Goal: Transaction & Acquisition: Obtain resource

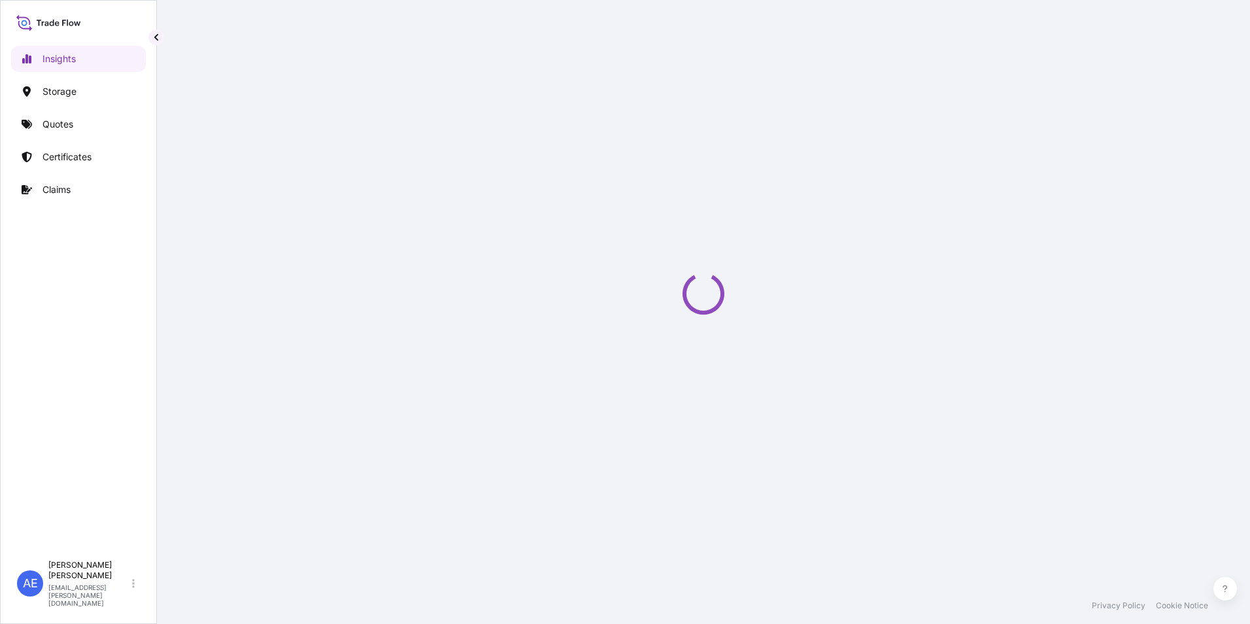
select select "2025"
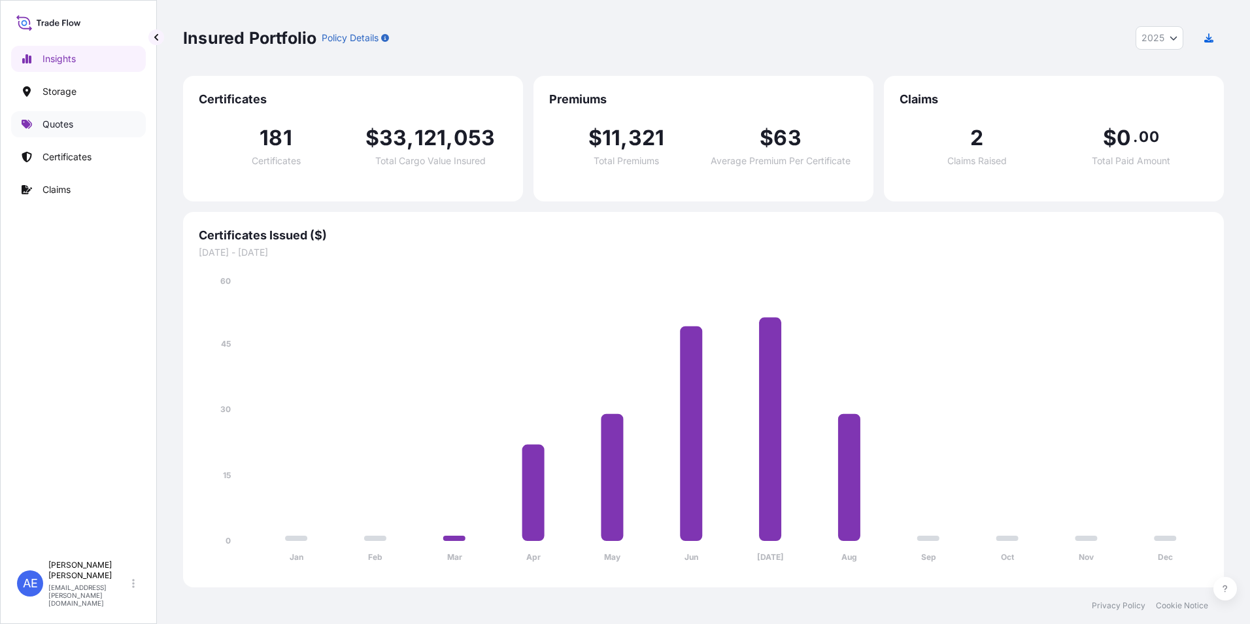
click at [46, 131] on link "Quotes" at bounding box center [78, 124] width 135 height 26
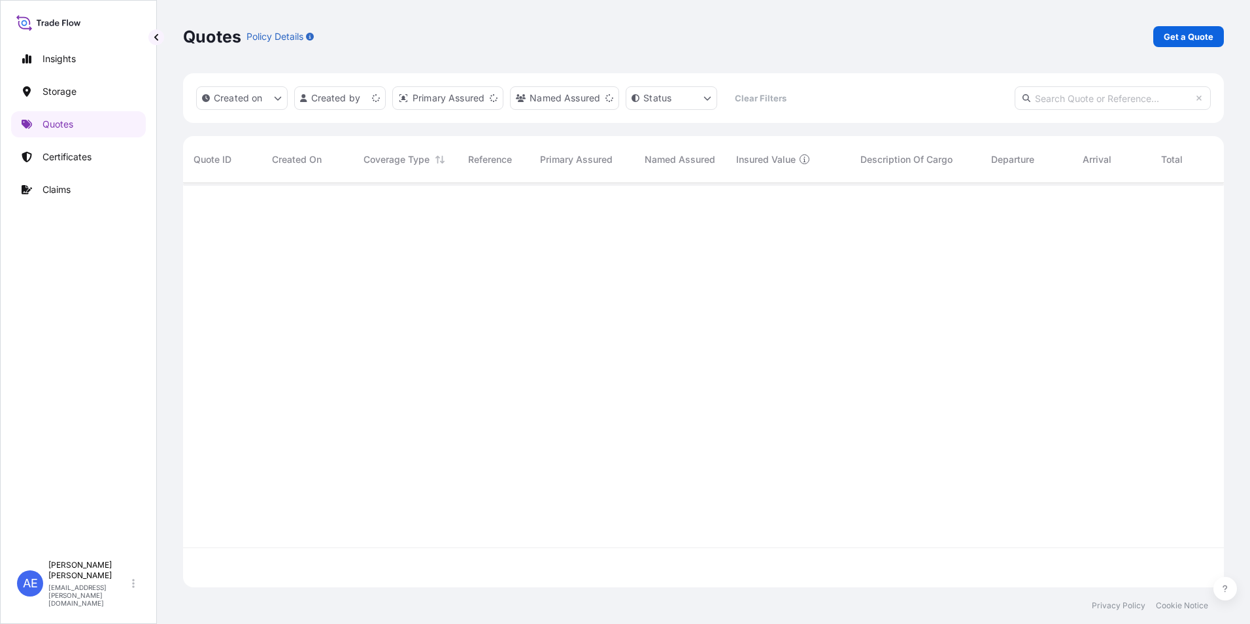
scroll to position [401, 1031]
click at [1167, 37] on p "Get a Quote" at bounding box center [1189, 36] width 50 height 13
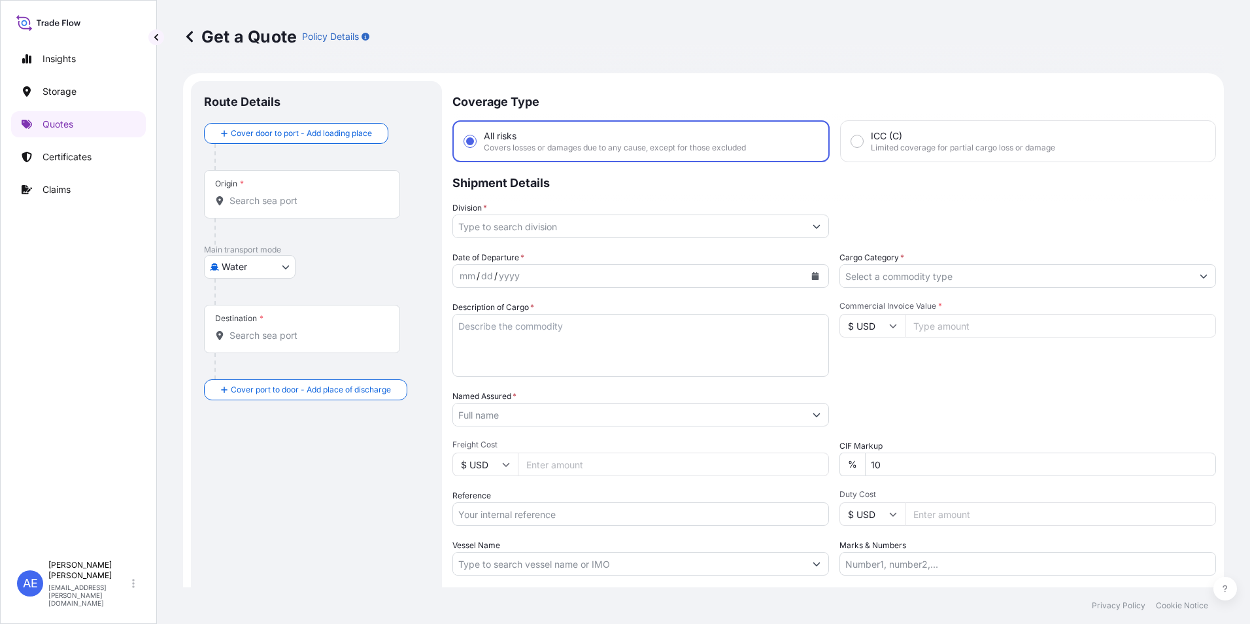
scroll to position [21, 0]
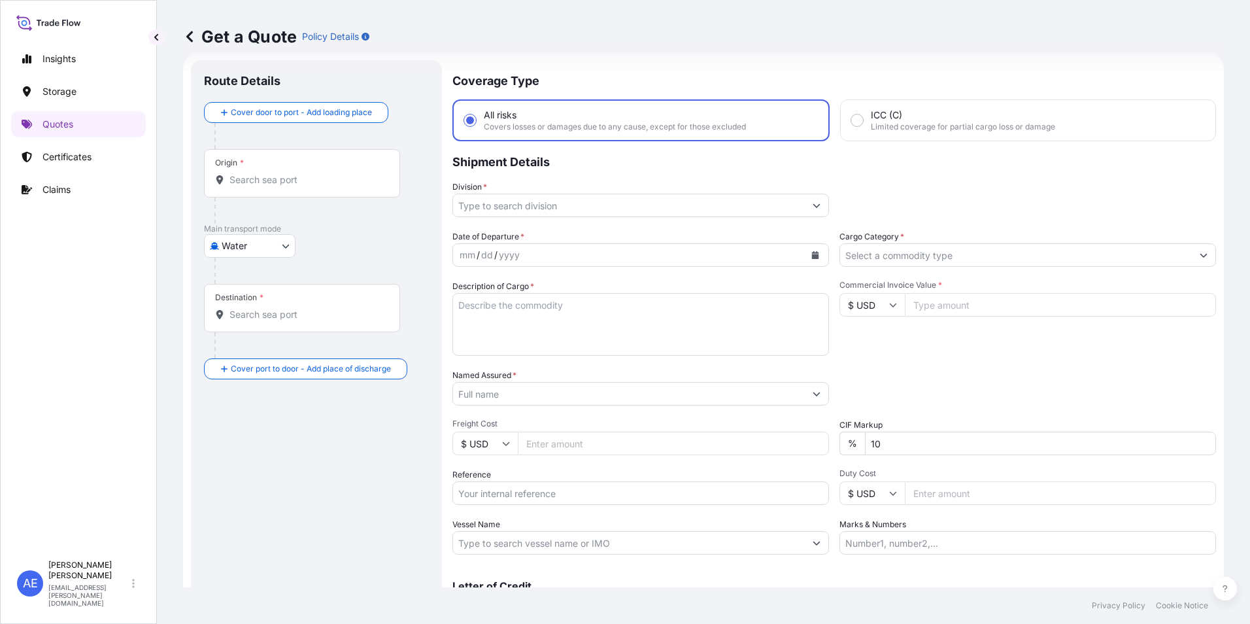
click at [284, 252] on body "Insights Storage Quotes Certificates Claims AE [PERSON_NAME] Samuel [EMAIL_ADDR…" at bounding box center [625, 312] width 1250 height 624
click at [248, 278] on div "Air" at bounding box center [249, 280] width 81 height 24
select select "Air"
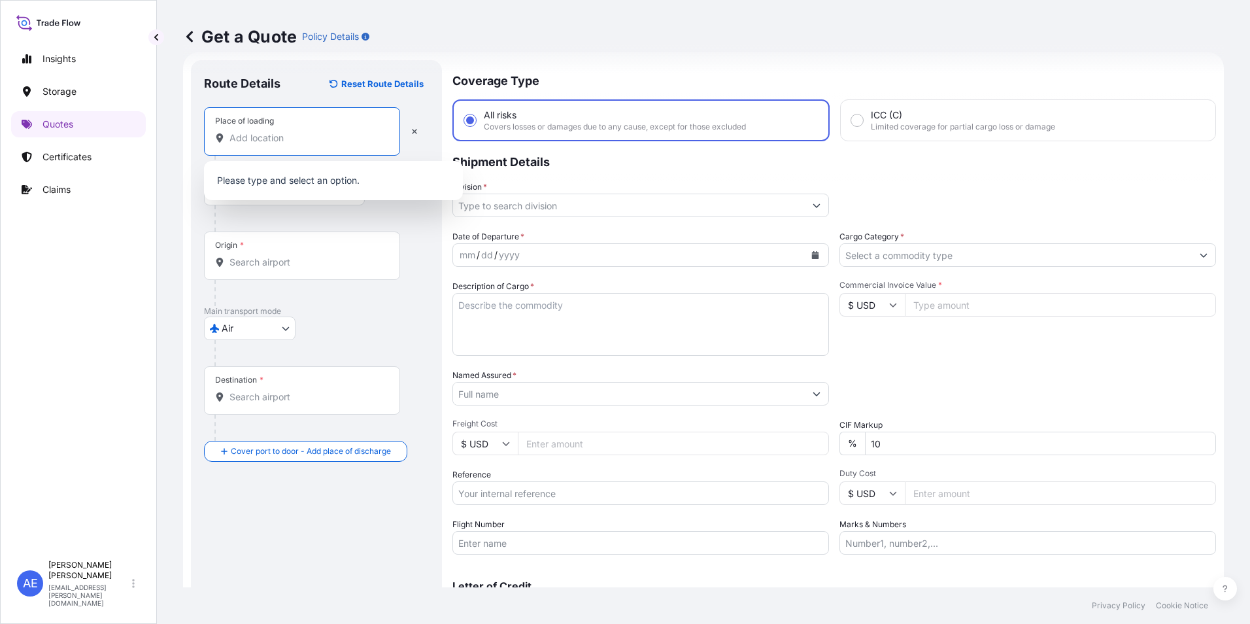
click at [270, 131] on input "Place of loading" at bounding box center [306, 137] width 154 height 13
type input "u"
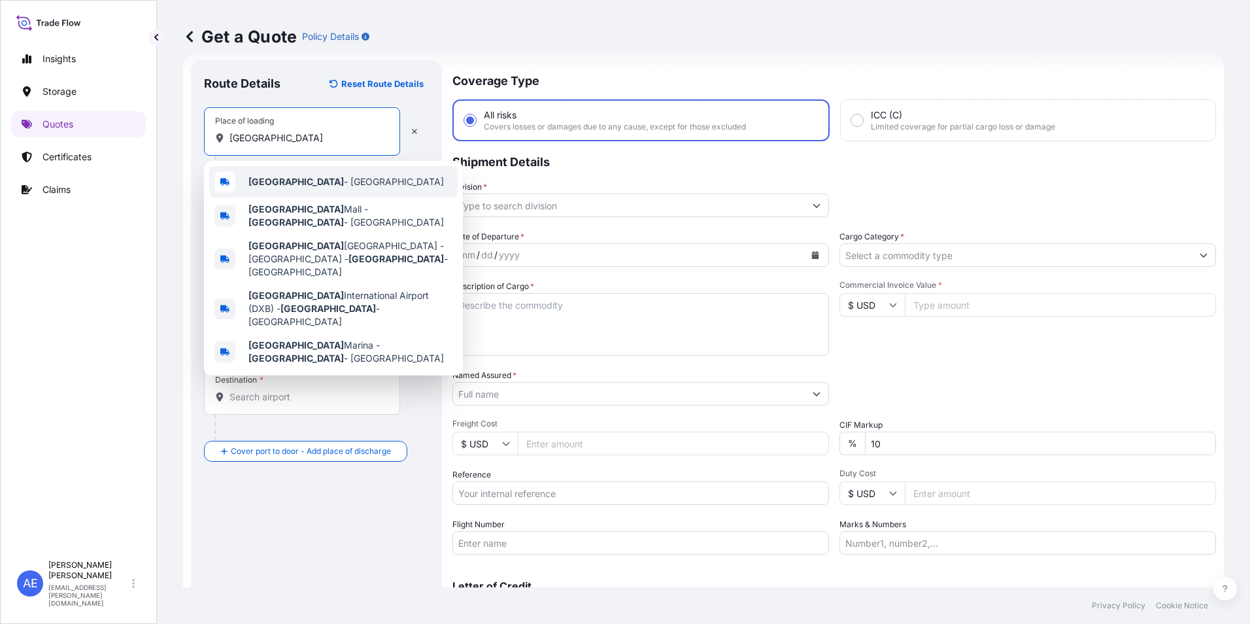
click at [295, 174] on div "[GEOGRAPHIC_DATA] - [GEOGRAPHIC_DATA]" at bounding box center [333, 181] width 248 height 31
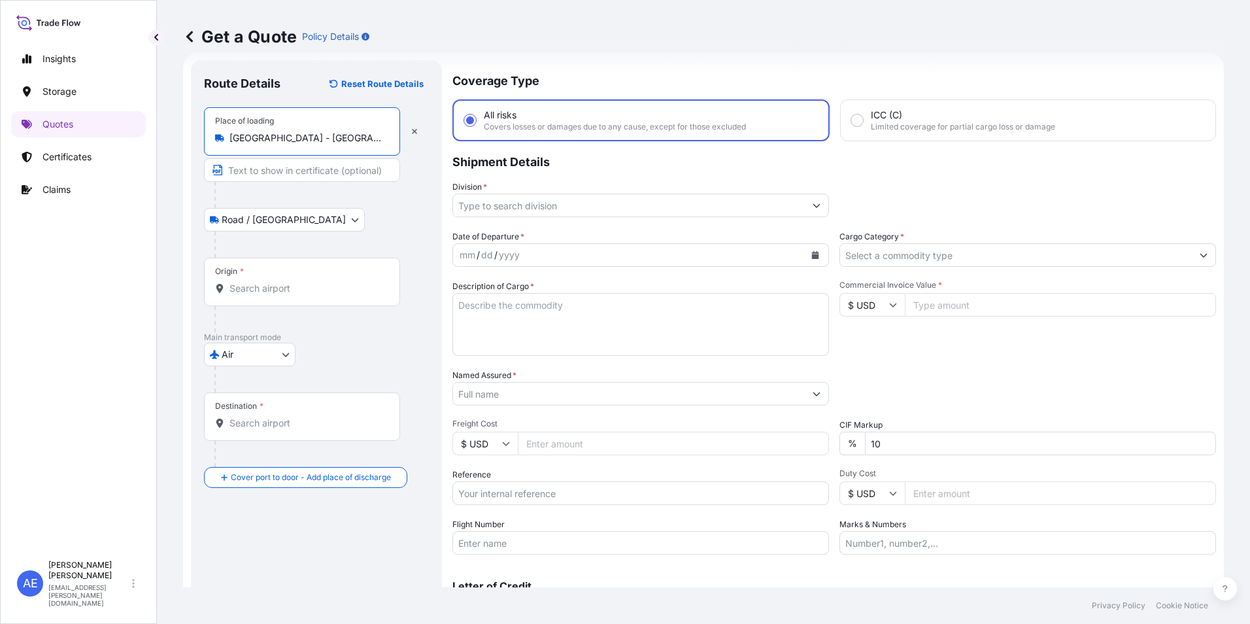
type input "[GEOGRAPHIC_DATA] - [GEOGRAPHIC_DATA]"
click at [325, 286] on input "Origin *" at bounding box center [306, 288] width 154 height 13
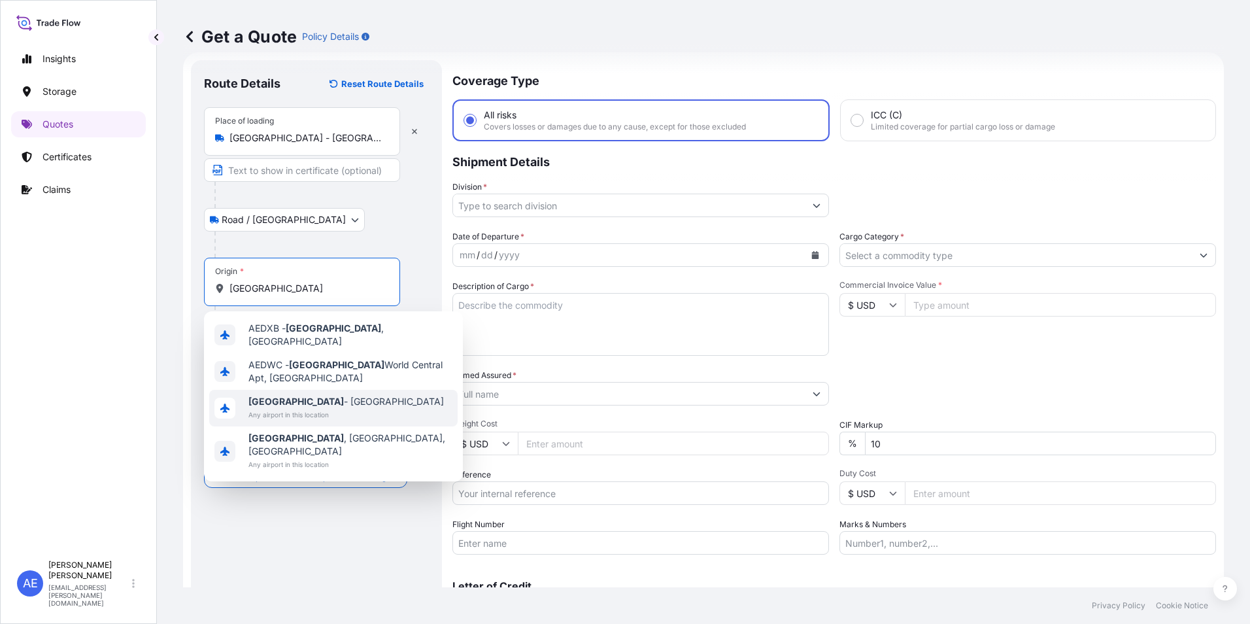
click at [286, 399] on span "[GEOGRAPHIC_DATA] - [GEOGRAPHIC_DATA]" at bounding box center [345, 401] width 195 height 13
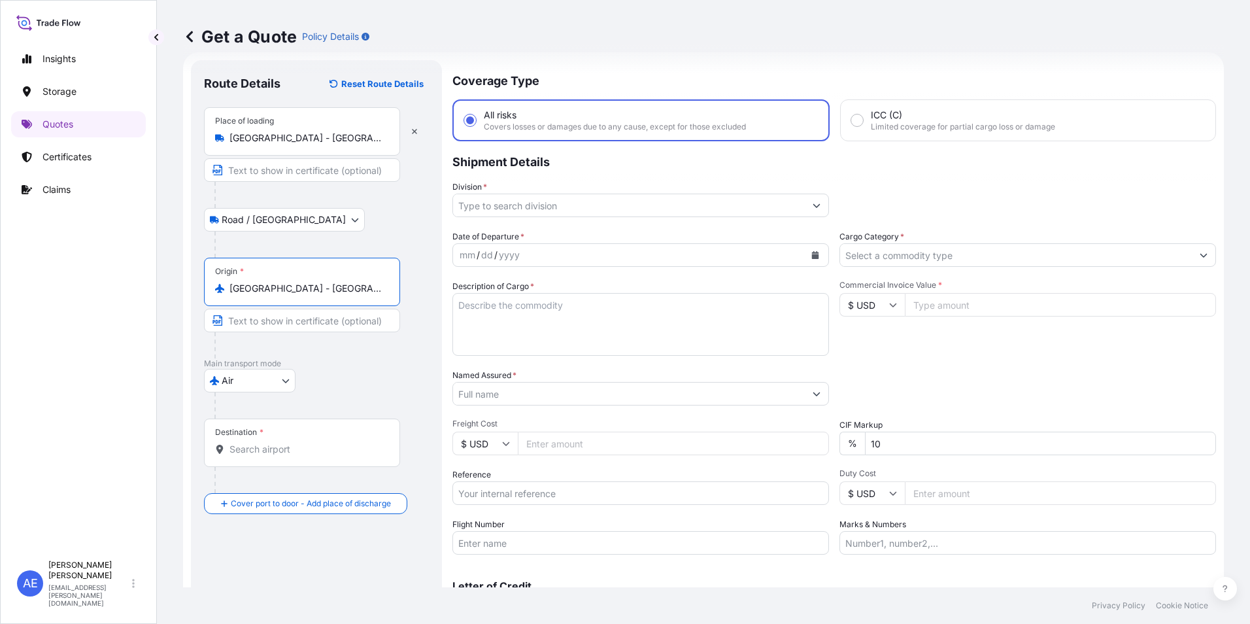
type input "[GEOGRAPHIC_DATA] - [GEOGRAPHIC_DATA]"
click at [282, 441] on div "Destination *" at bounding box center [302, 442] width 196 height 48
click at [282, 443] on input "Destination *" at bounding box center [306, 449] width 154 height 13
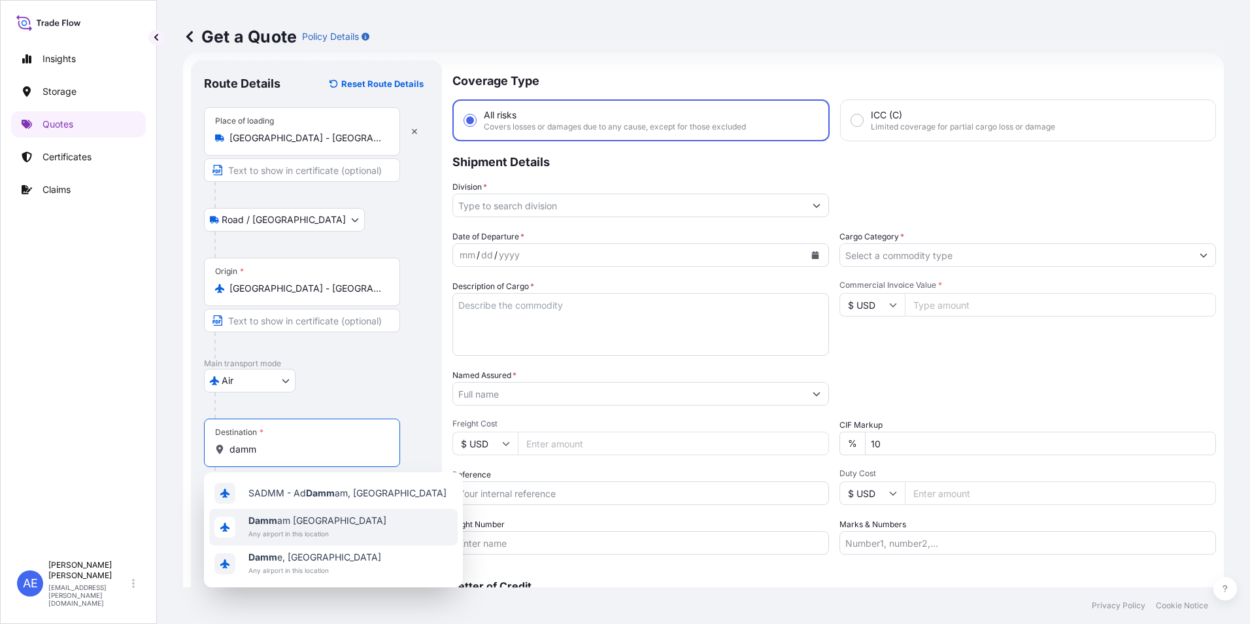
click at [297, 519] on span "Damm am [GEOGRAPHIC_DATA]" at bounding box center [317, 520] width 138 height 13
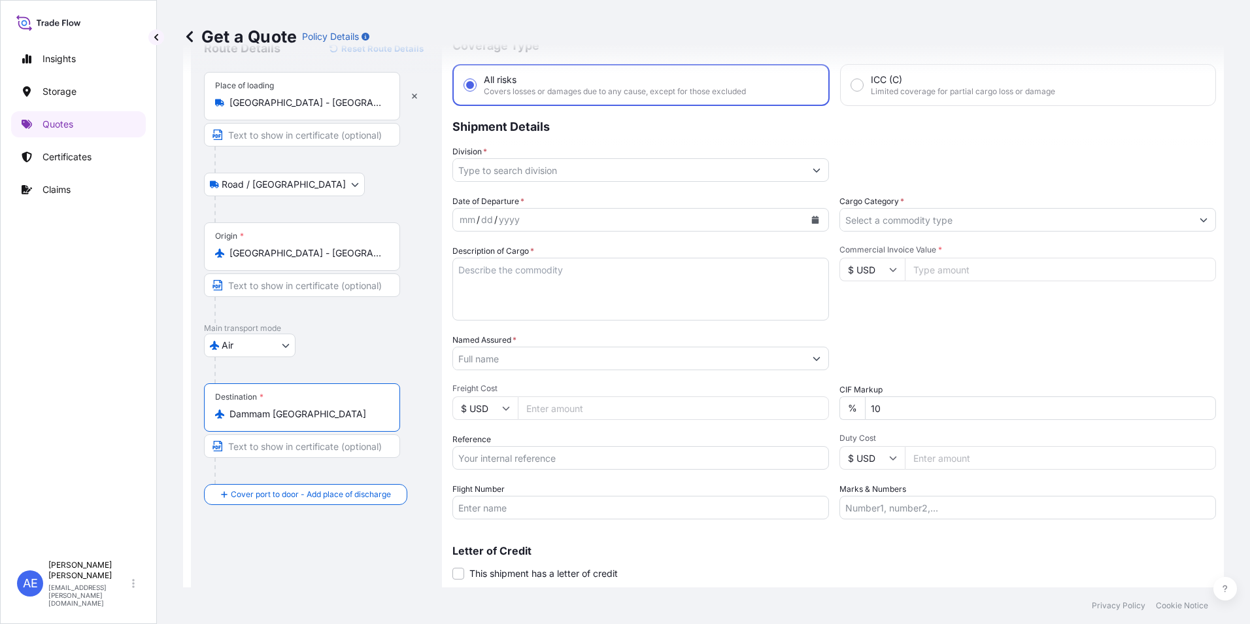
scroll to position [93, 0]
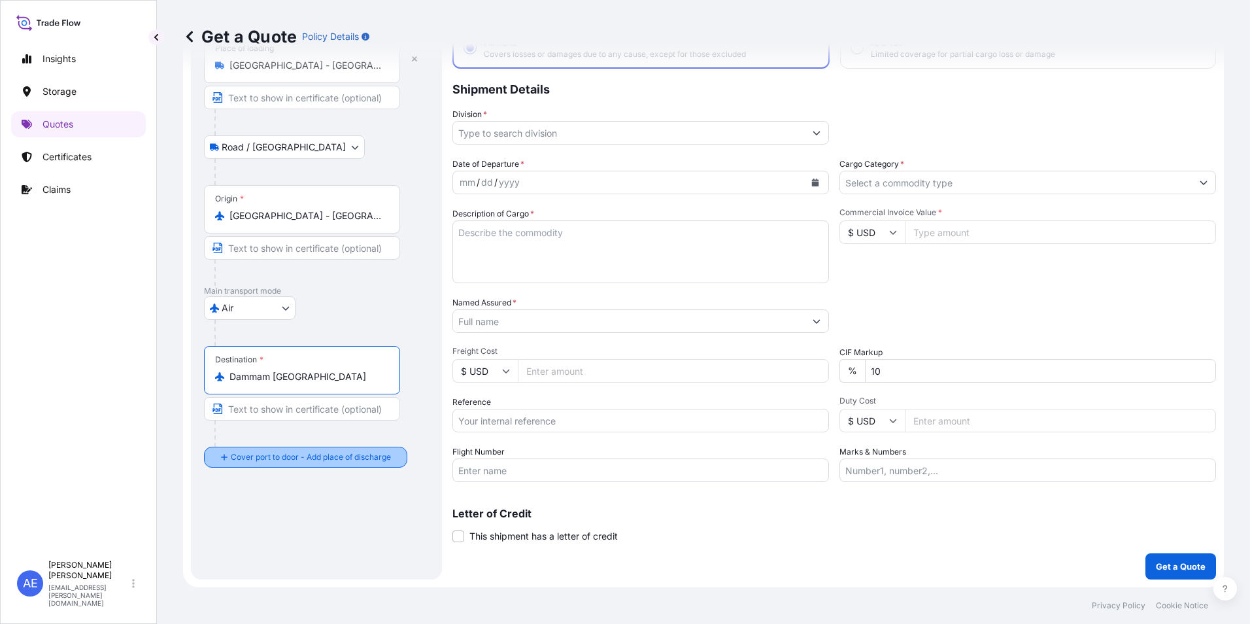
type input "Dammam [GEOGRAPHIC_DATA]"
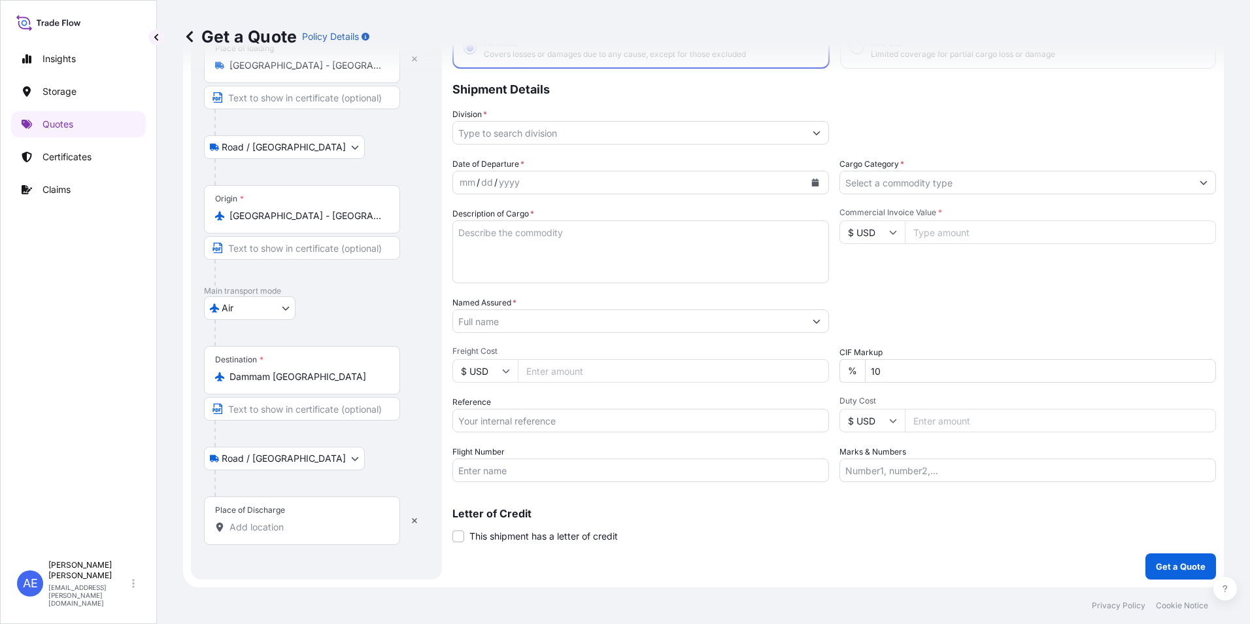
click at [279, 520] on input "Place of Discharge" at bounding box center [306, 526] width 154 height 13
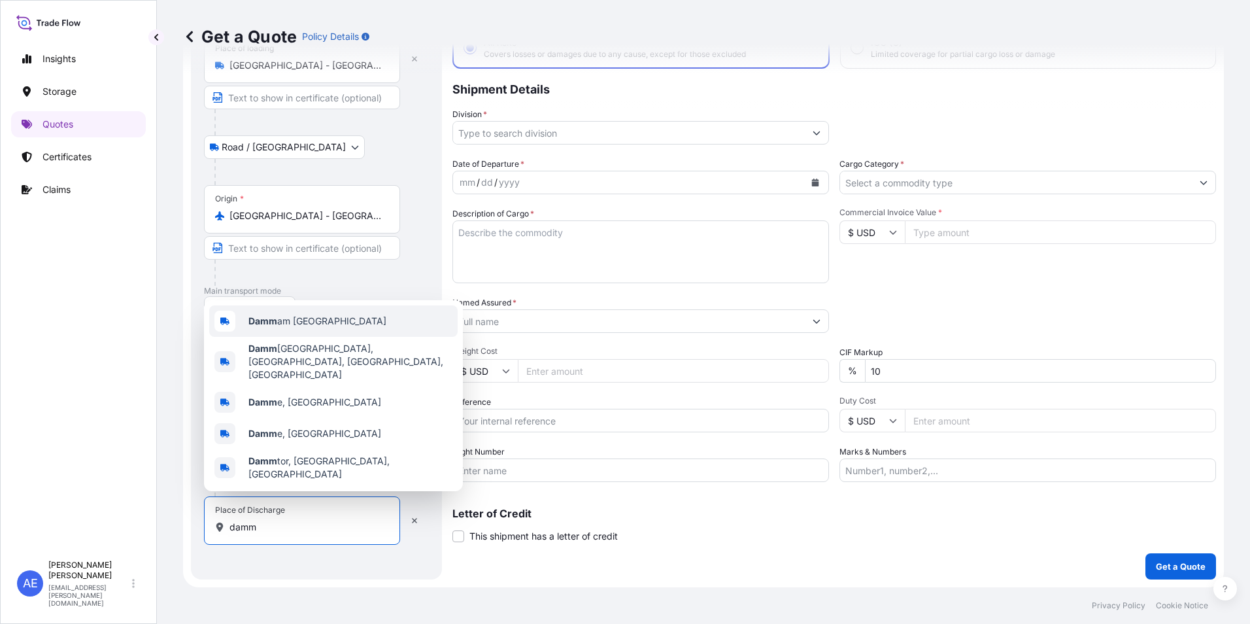
click at [293, 328] on span "Damm am [GEOGRAPHIC_DATA]" at bounding box center [317, 320] width 138 height 13
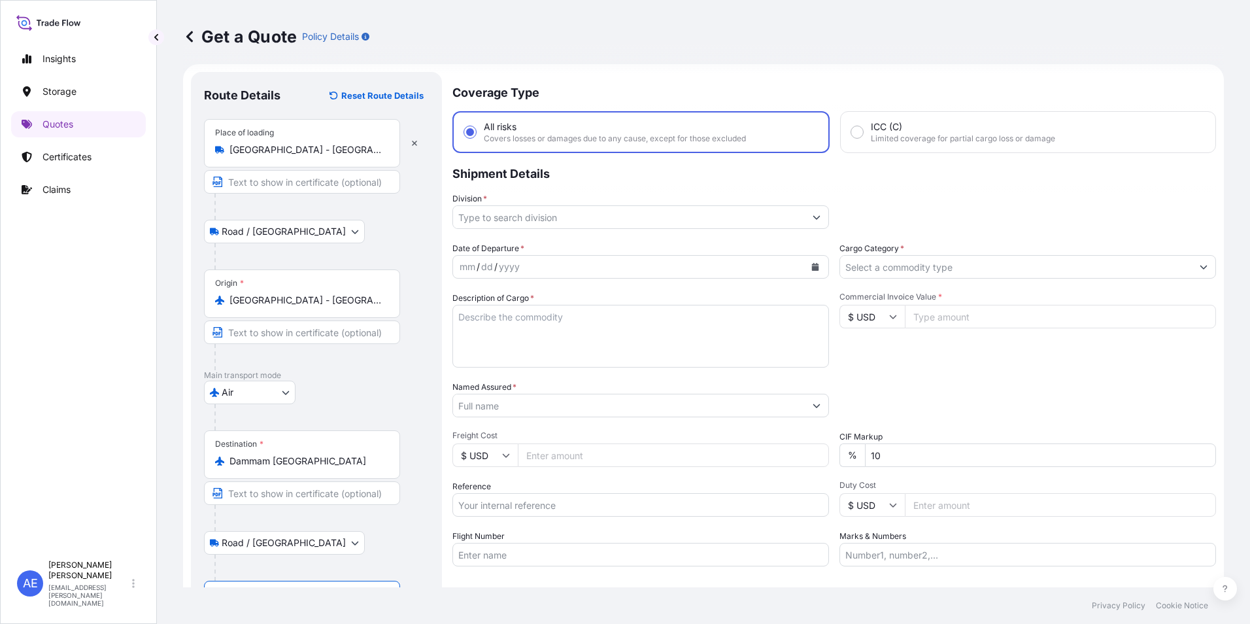
scroll to position [0, 0]
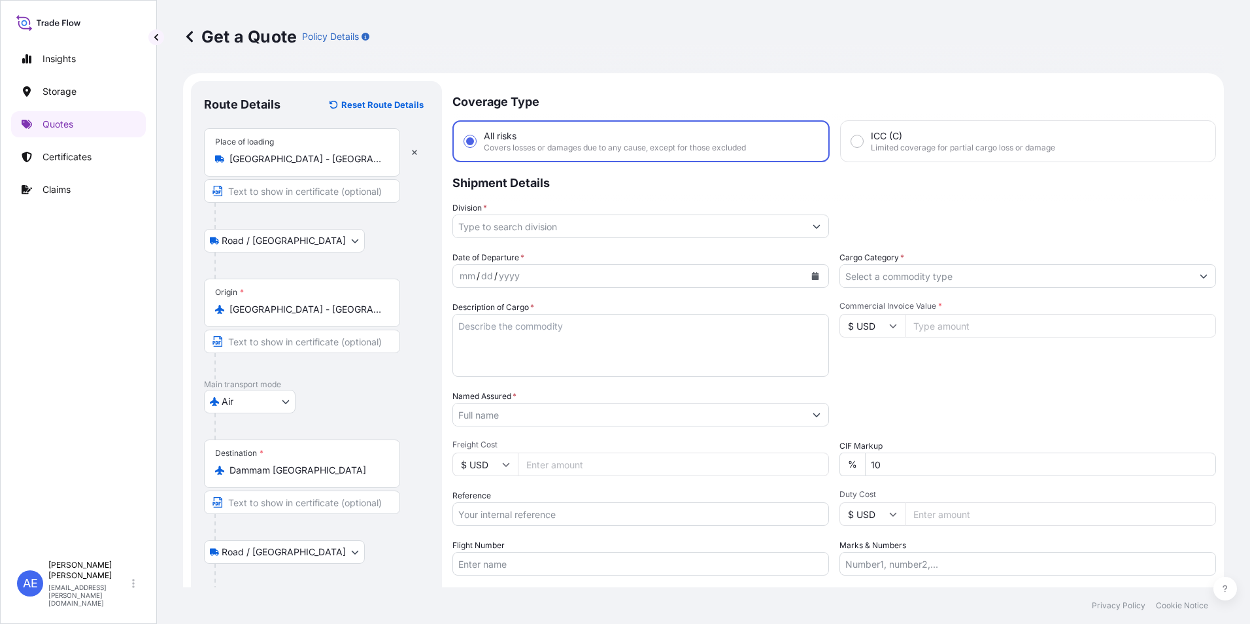
type input "Dammam [GEOGRAPHIC_DATA]"
click at [812, 276] on icon "Calendar" at bounding box center [815, 276] width 7 height 8
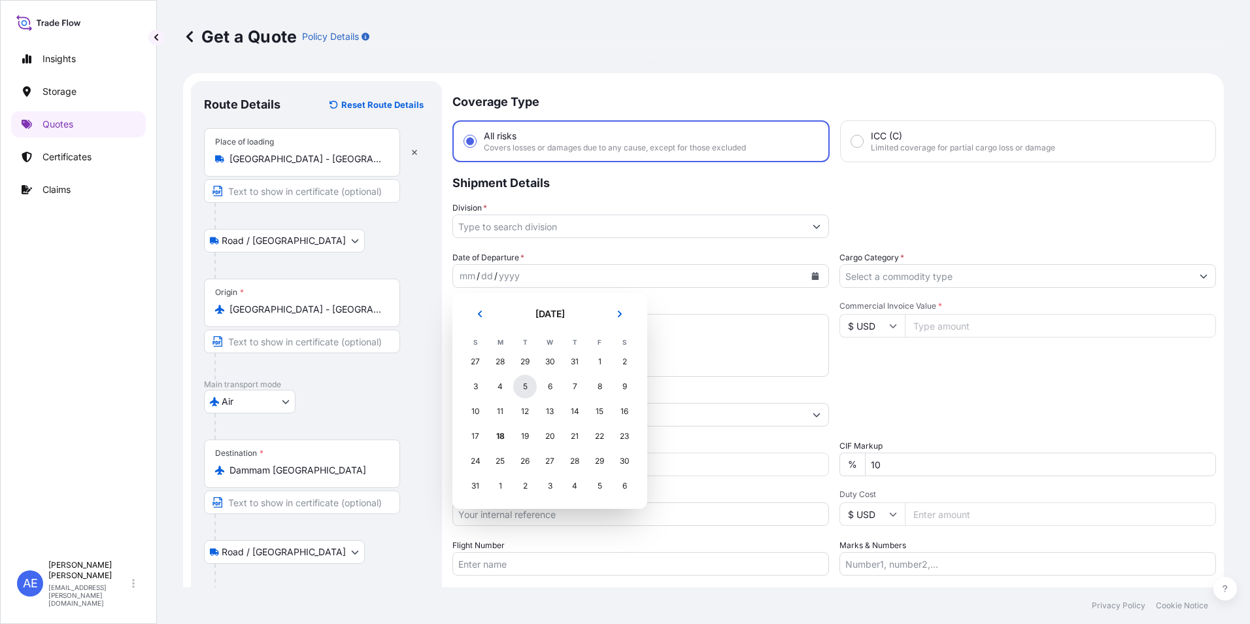
click at [516, 391] on div "5" at bounding box center [525, 387] width 24 height 24
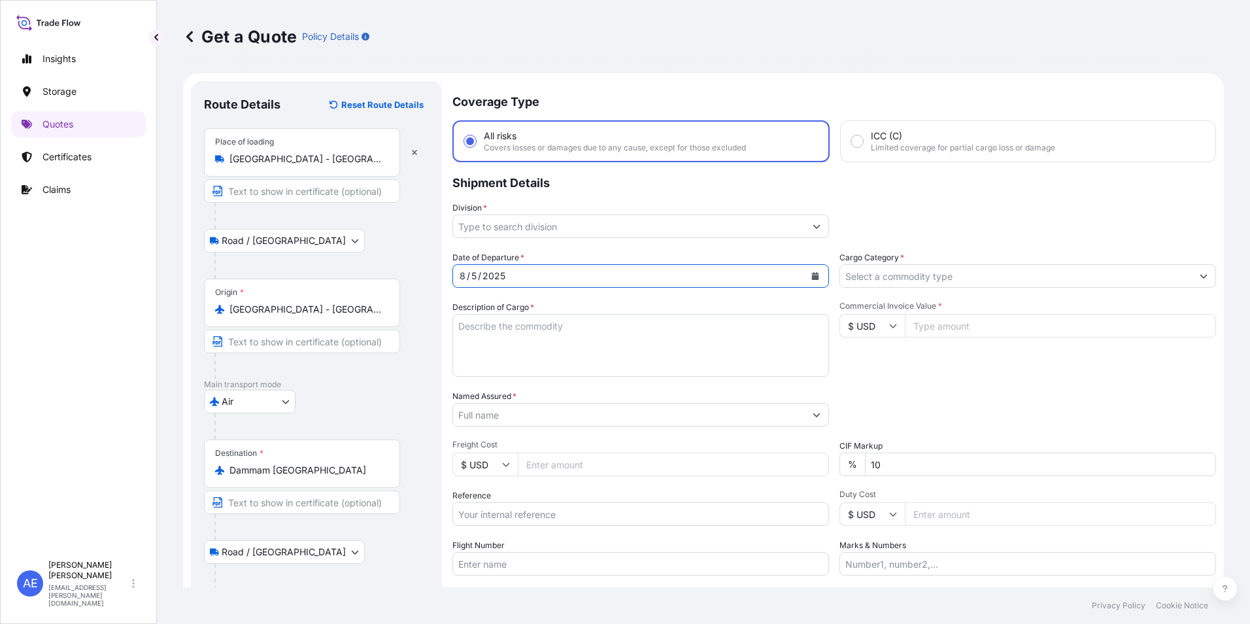
click at [805, 227] on button "Show suggestions" at bounding box center [817, 226] width 24 height 24
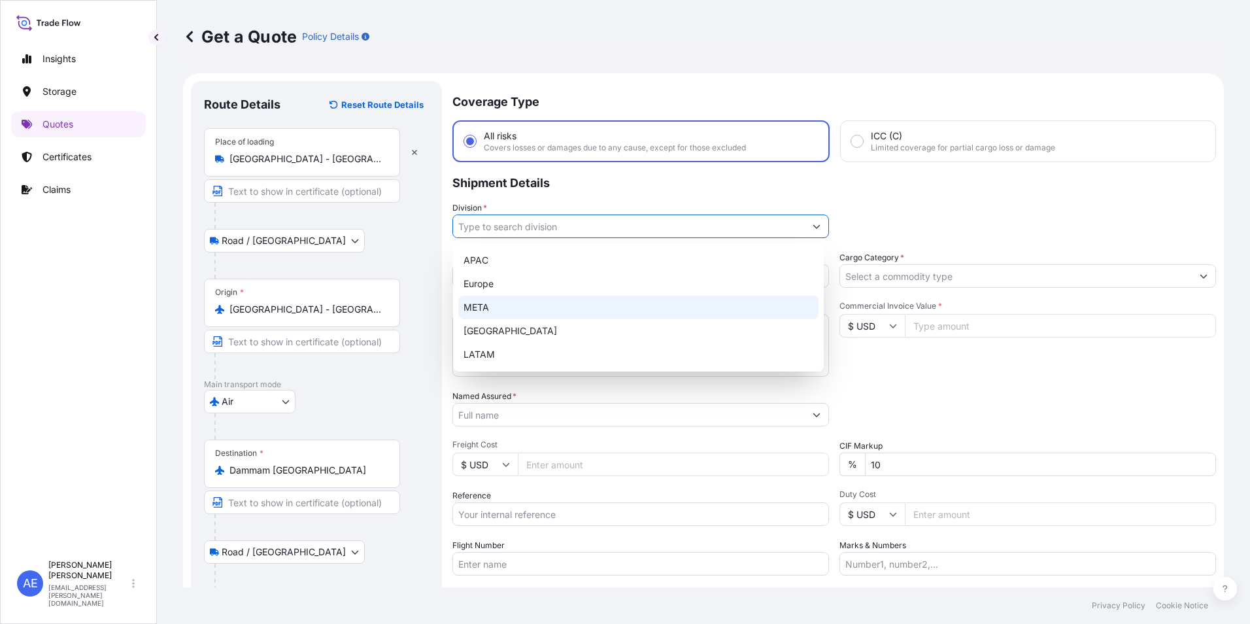
click at [539, 303] on div "META" at bounding box center [638, 307] width 360 height 24
type input "META"
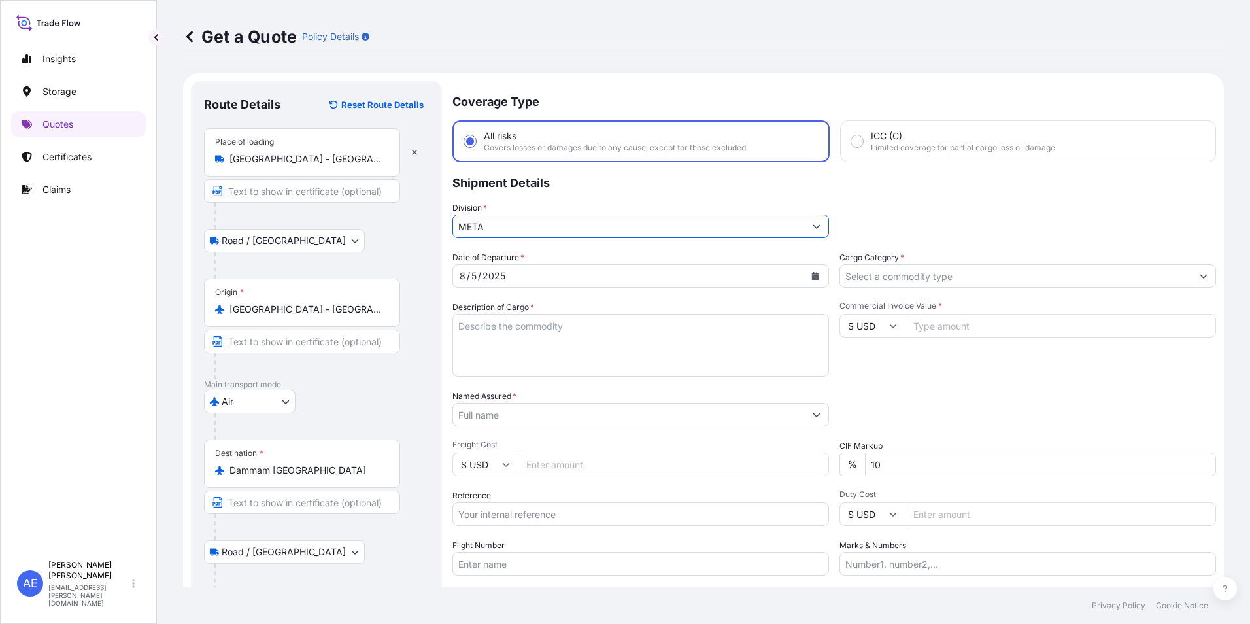
click at [944, 281] on input "Cargo Category *" at bounding box center [1016, 276] width 352 height 24
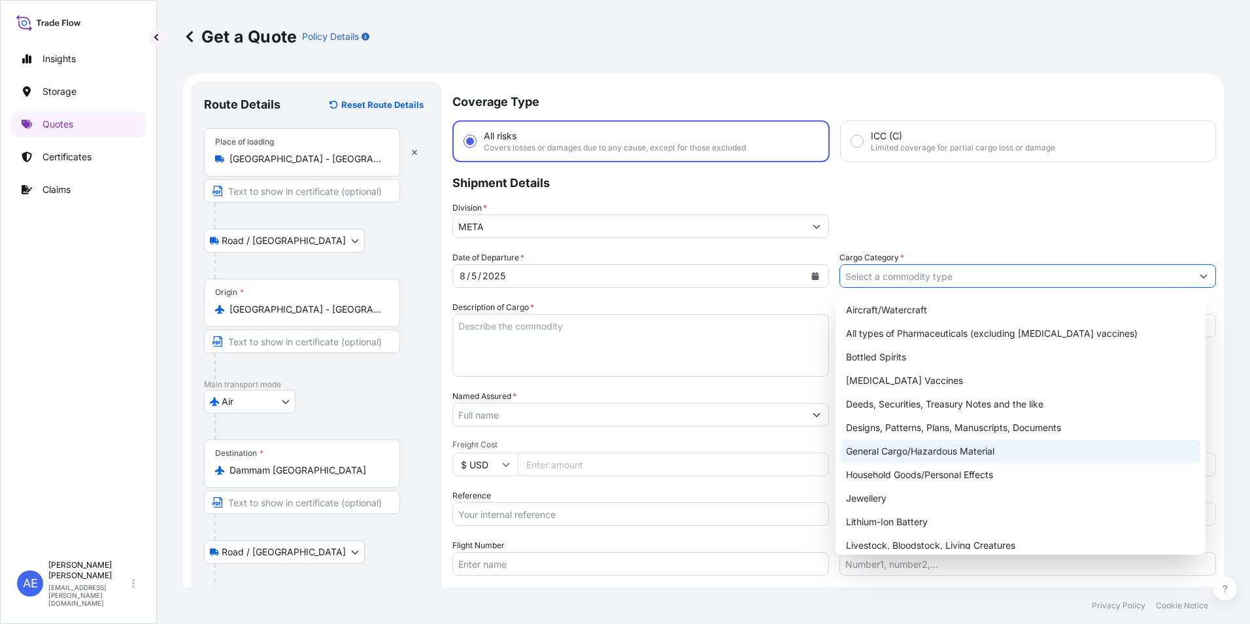
click at [943, 456] on div "General Cargo/Hazardous Material" at bounding box center [1021, 451] width 360 height 24
type input "General Cargo/Hazardous Material"
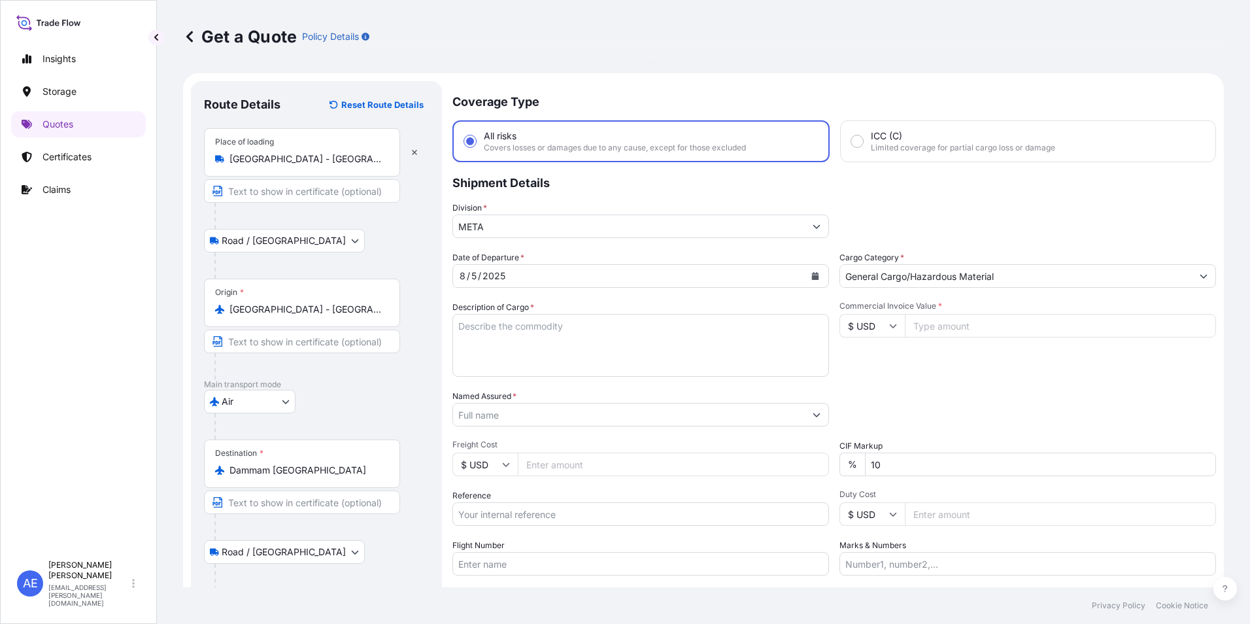
click at [948, 326] on input "Commercial Invoice Value *" at bounding box center [1060, 326] width 311 height 24
click at [971, 328] on input "Commercial Invoice Value *" at bounding box center [1060, 326] width 311 height 24
paste input "18589.21"
type input "18589.21"
click at [528, 364] on textarea "Description of Cargo *" at bounding box center [640, 345] width 377 height 63
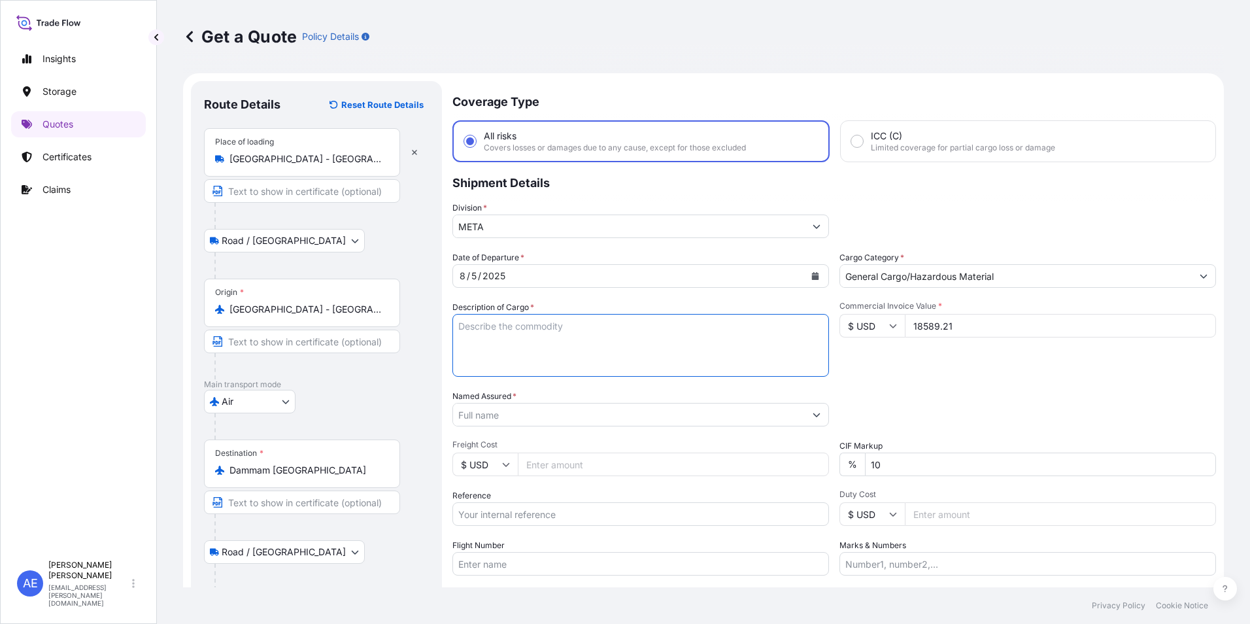
paste textarea "FLOATING BALL VALVE"
type textarea "FLOATING BALL VALVE"
click at [541, 415] on input "Named Assured *" at bounding box center [629, 415] width 352 height 24
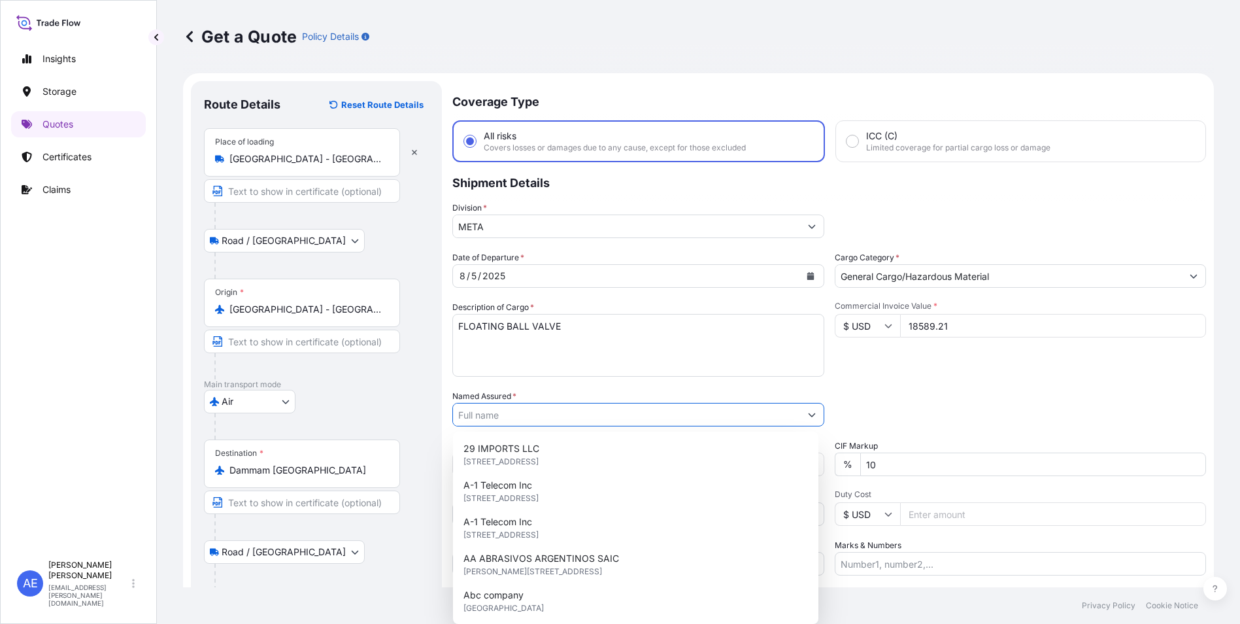
paste input "ASAS ALJOOD TRADING COMPANY"
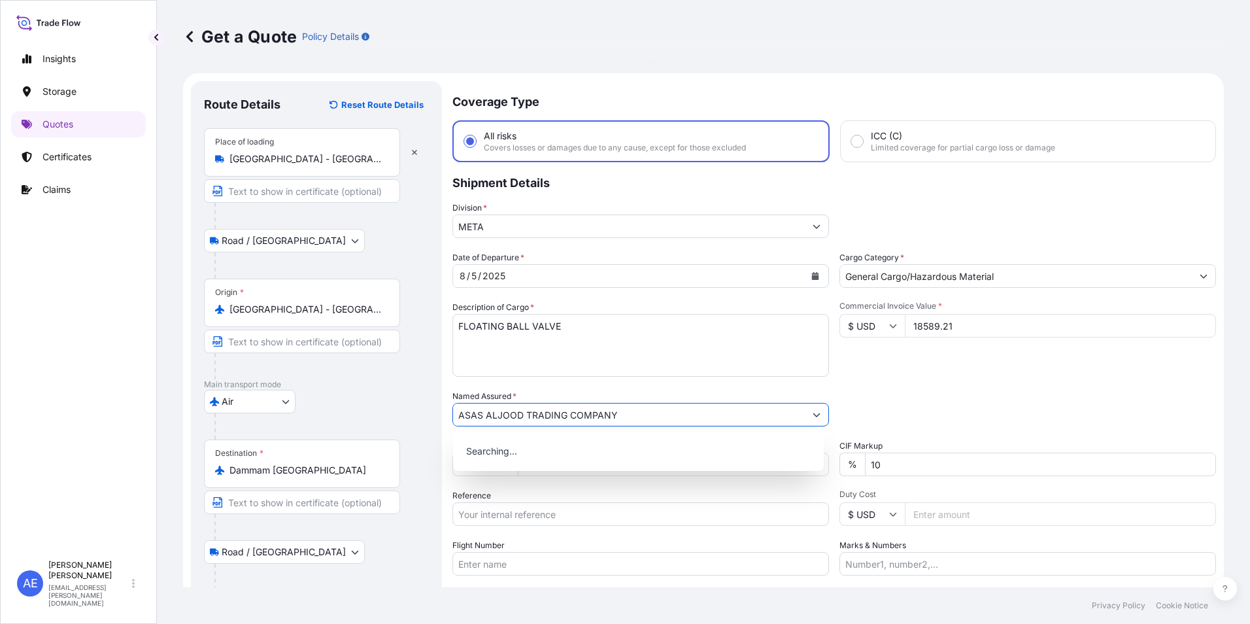
type input "ASAS ALJOOD TRADING COMPANY"
click at [930, 390] on div "Packing Category Type to search a container mode Please select a primary mode o…" at bounding box center [1027, 408] width 377 height 37
click at [511, 513] on input "Reference" at bounding box center [640, 514] width 377 height 24
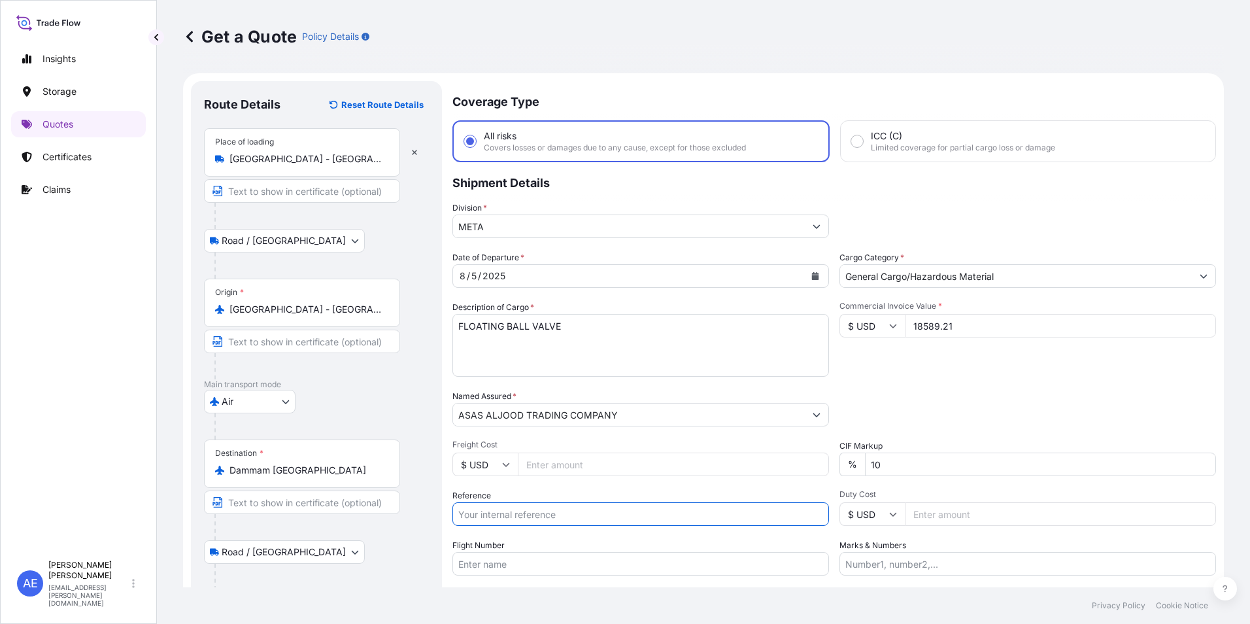
paste input "SSLS2715"
type input "SSLS2715"
click at [945, 399] on div "Packing Category Type to search a container mode Please select a primary mode o…" at bounding box center [1027, 408] width 377 height 37
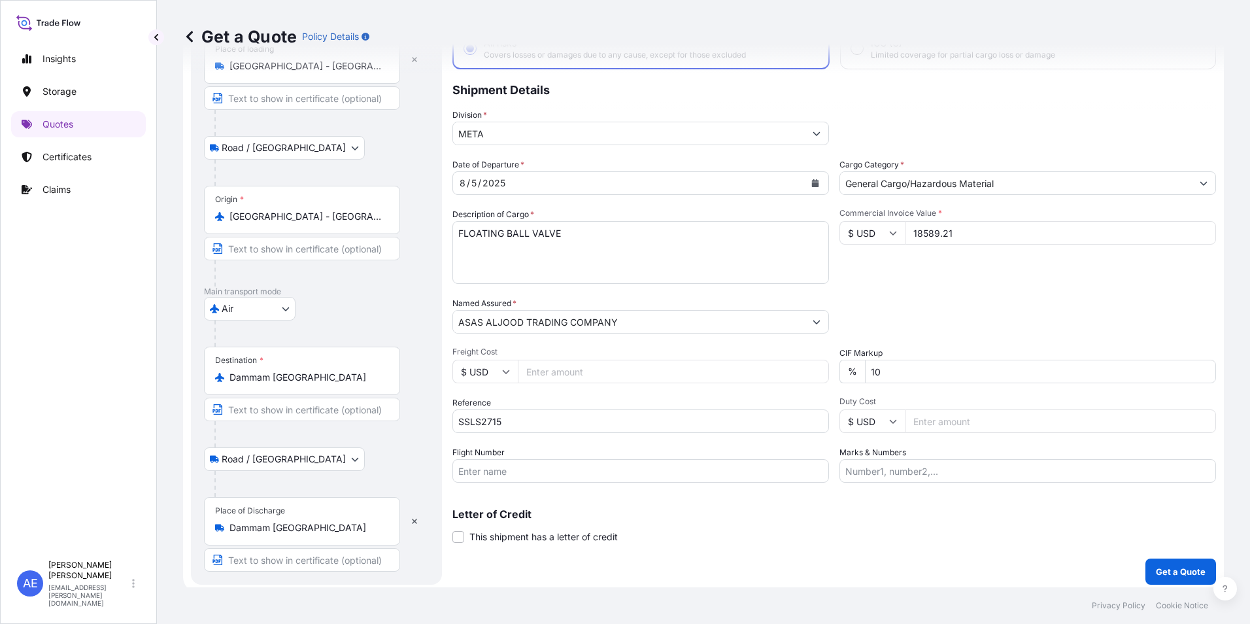
scroll to position [98, 0]
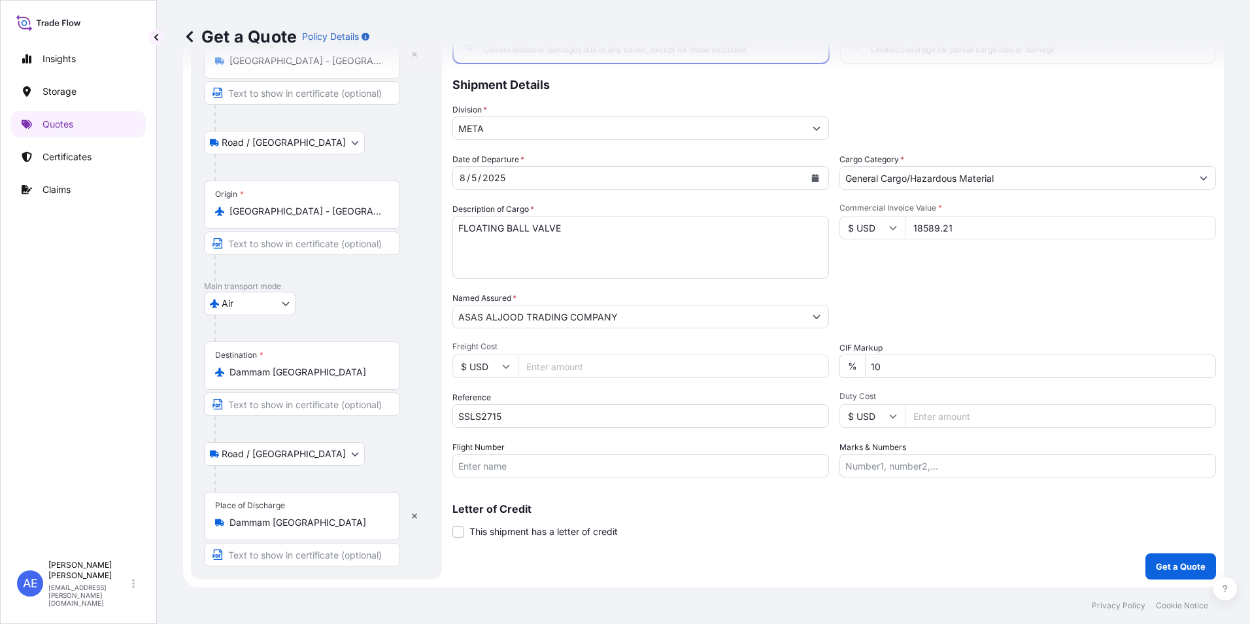
drag, startPoint x: 948, startPoint y: 377, endPoint x: 305, endPoint y: 477, distance: 650.5
click at [475, 432] on div "Date of Departure * [DATE] Cargo Category * General Cargo/Hazardous Material De…" at bounding box center [834, 315] width 764 height 324
type input "0"
click at [1198, 570] on button "Get a Quote" at bounding box center [1180, 566] width 71 height 26
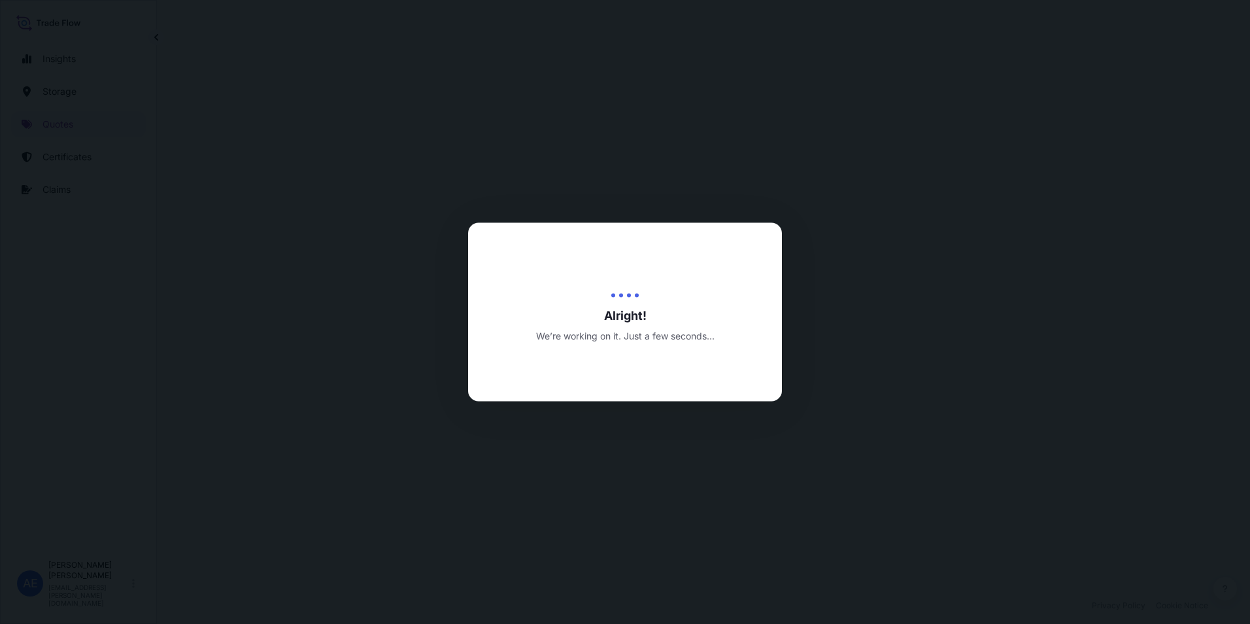
select select "Road / [GEOGRAPHIC_DATA]"
select select "Air"
select select "Road / [GEOGRAPHIC_DATA]"
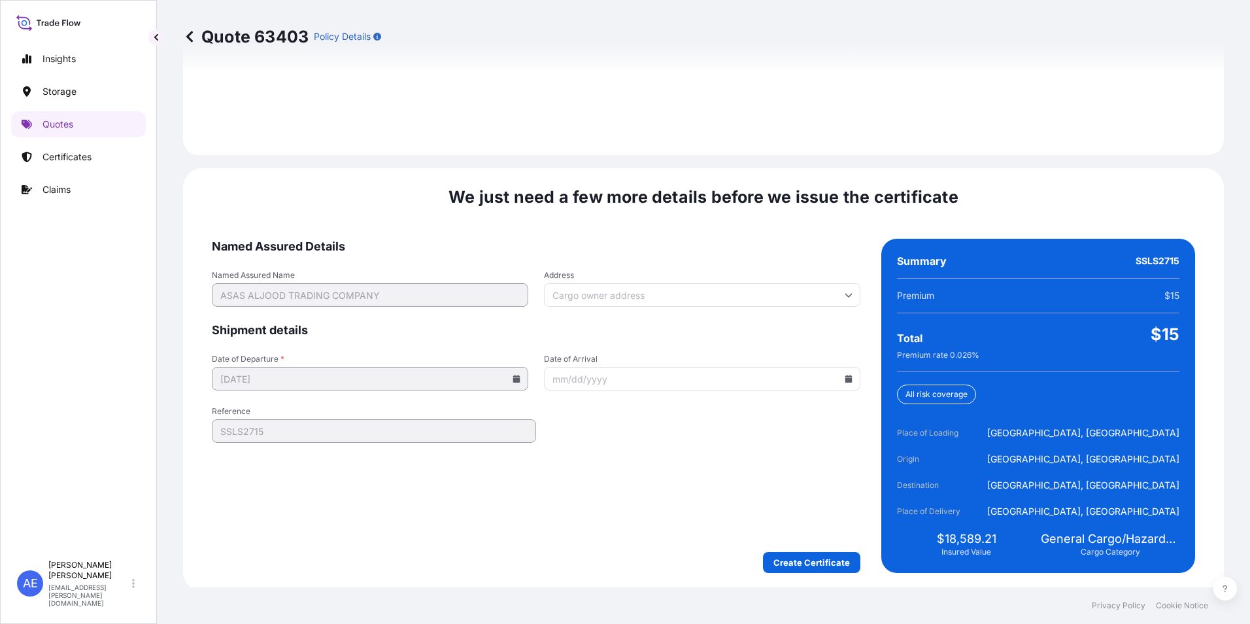
scroll to position [1946, 0]
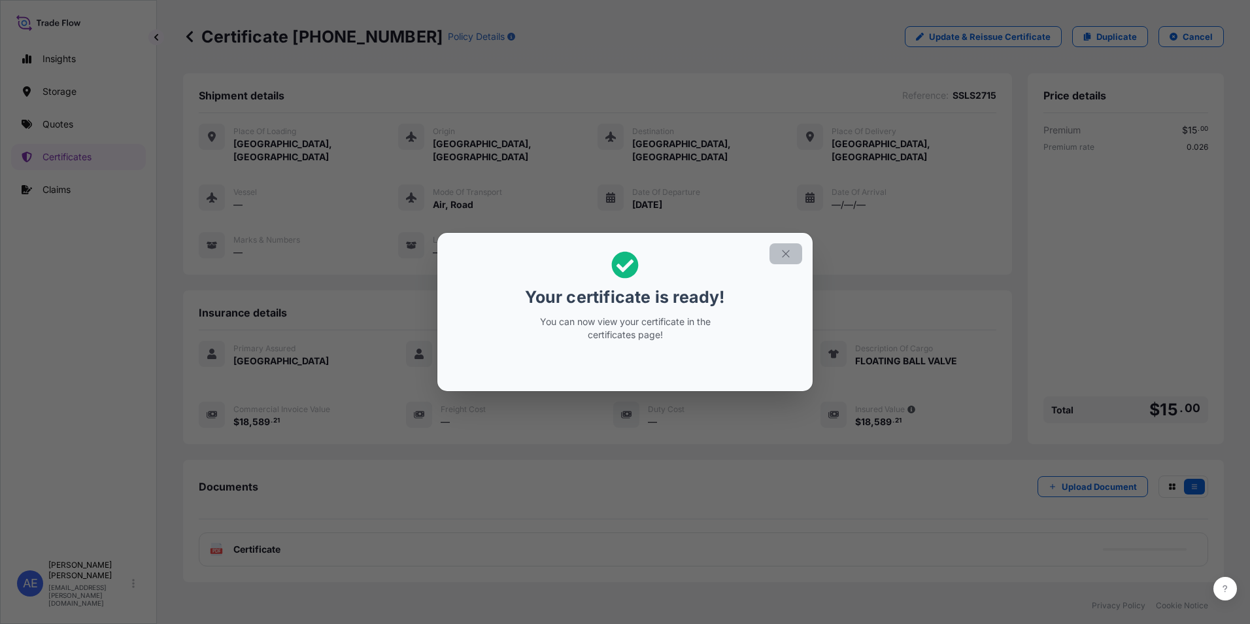
click at [783, 261] on button "button" at bounding box center [785, 253] width 33 height 21
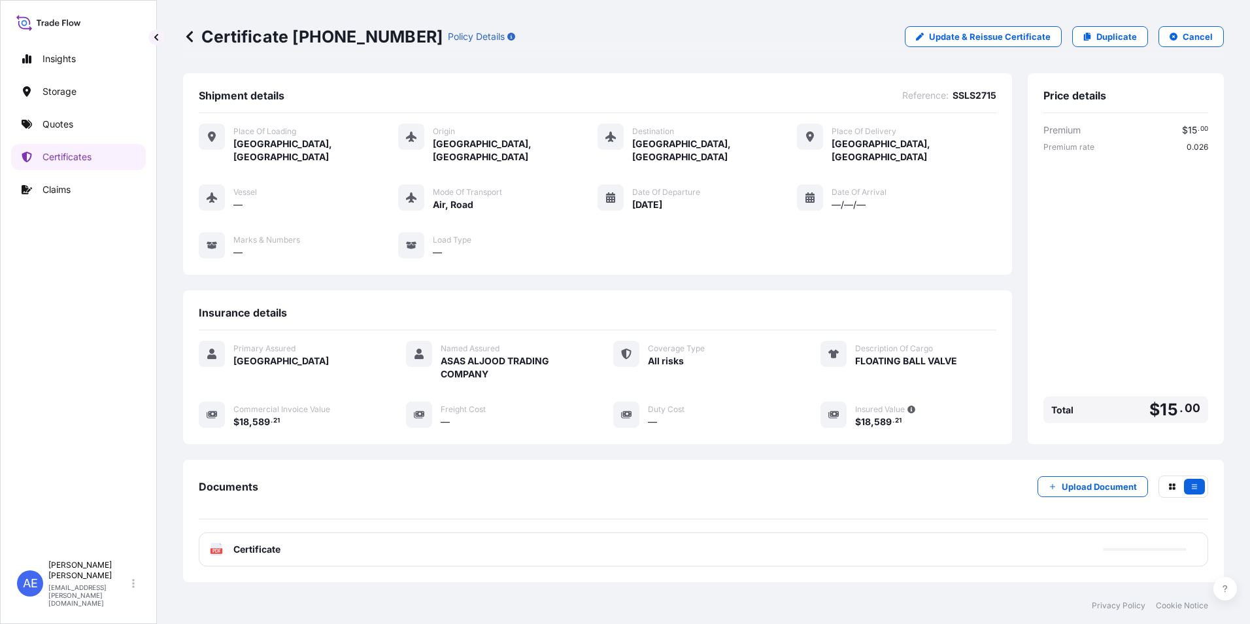
click at [369, 536] on div "PDF Certificate" at bounding box center [703, 549] width 1009 height 34
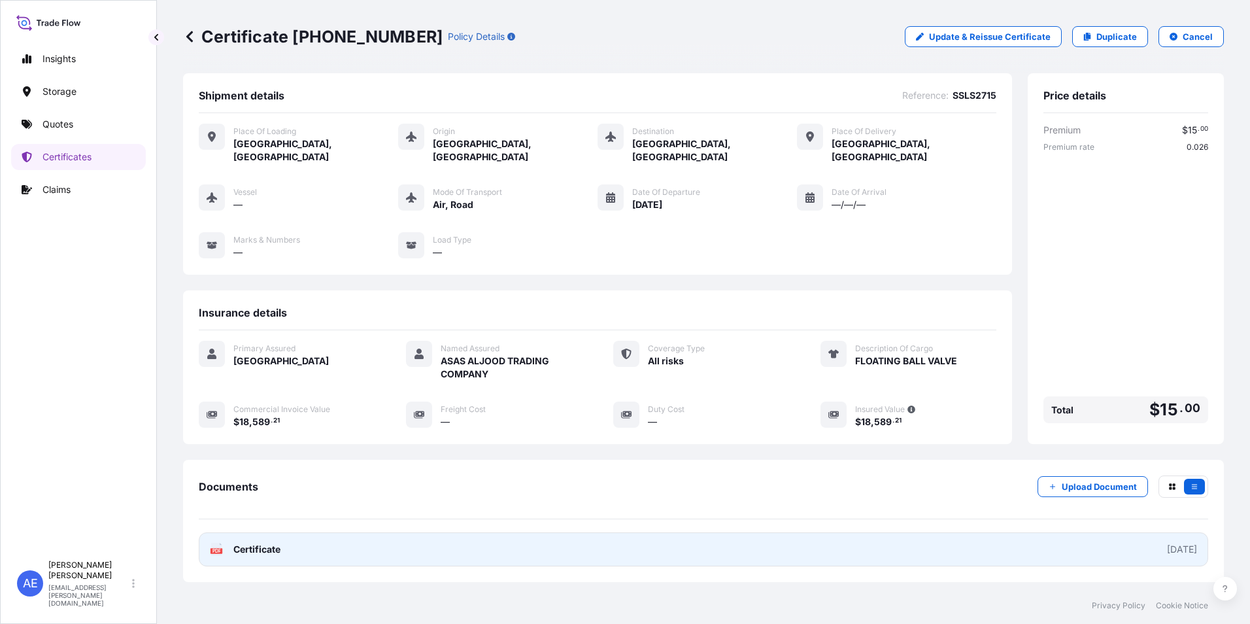
click at [344, 540] on link "PDF Certificate [DATE]" at bounding box center [703, 549] width 1009 height 34
